Goal: Transaction & Acquisition: Purchase product/service

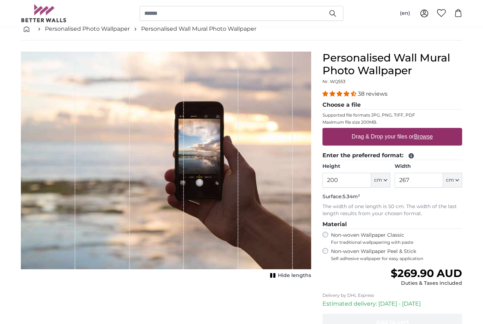
scroll to position [44, 0]
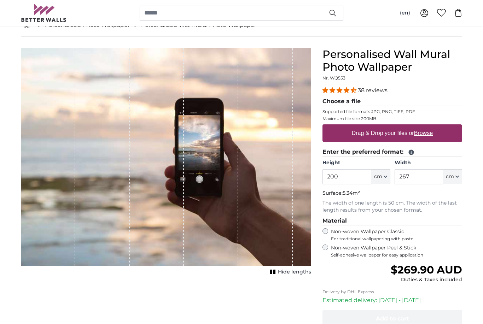
click at [384, 177] on icon "button" at bounding box center [386, 177] width 4 height 4
click at [385, 176] on icon "button" at bounding box center [386, 177] width 4 height 4
click at [325, 250] on div "Non-woven Wallpaper Peel & Stick Self-adhesive wallpaper for easy application" at bounding box center [393, 251] width 140 height 13
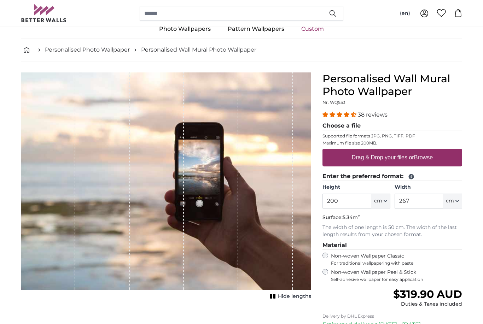
scroll to position [17, 0]
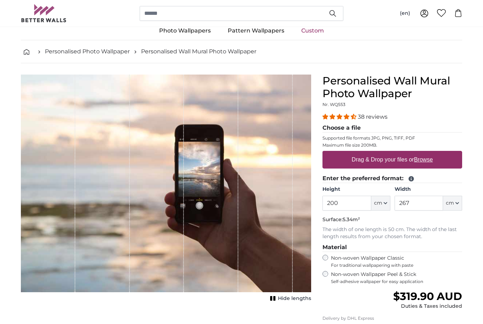
click at [392, 160] on label "Drag & Drop your files or Browse" at bounding box center [392, 160] width 87 height 14
click at [392, 153] on input "Drag & Drop your files or Browse" at bounding box center [393, 152] width 140 height 2
type input "**********"
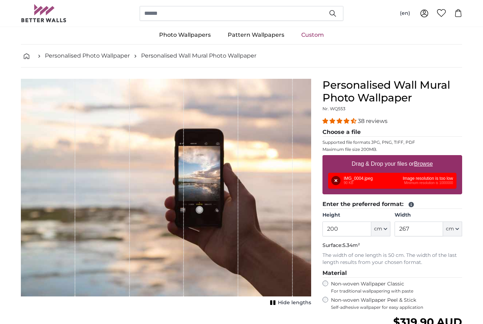
scroll to position [13, 0]
click at [363, 183] on div "Remove Retry Remove Upload Cancel Retry Remove IMG_0004.jpeg 90 KB Image resolu…" at bounding box center [392, 181] width 128 height 16
click at [402, 189] on div "Remove Retry Remove Upload Cancel Retry Remove IMG_0004.jpeg 90 KB Image resolu…" at bounding box center [392, 181] width 128 height 16
click at [236, 235] on div "1 of 1" at bounding box center [211, 188] width 54 height 218
click at [220, 212] on div "1 of 1" at bounding box center [211, 188] width 54 height 218
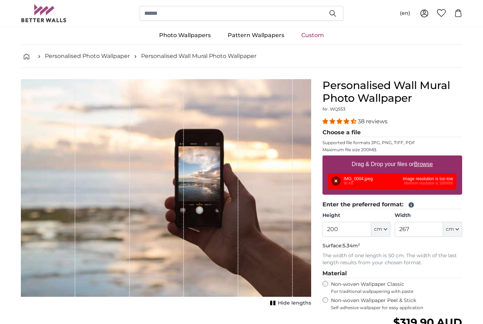
click at [212, 236] on div "1 of 1" at bounding box center [211, 188] width 54 height 218
click at [335, 184] on button "Remove" at bounding box center [335, 180] width 9 height 9
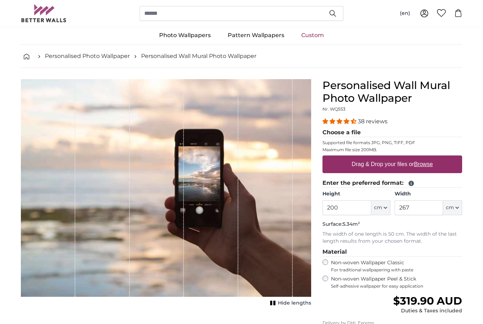
click at [365, 167] on label "Drag & Drop your files or Browse" at bounding box center [392, 164] width 87 height 14
click at [365, 158] on input "Drag & Drop your files or Browse" at bounding box center [393, 157] width 140 height 2
type input "**********"
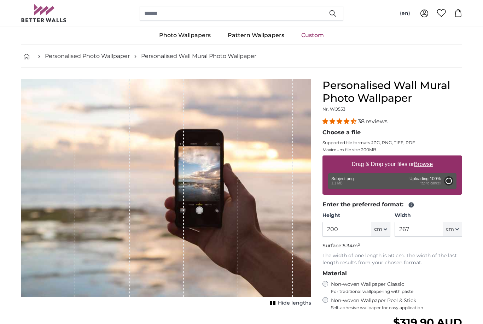
type input "66"
type input "73.9"
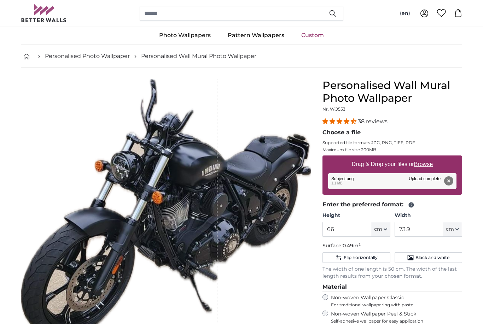
click at [452, 182] on button "Remove" at bounding box center [448, 180] width 9 height 9
